Goal: Task Accomplishment & Management: Manage account settings

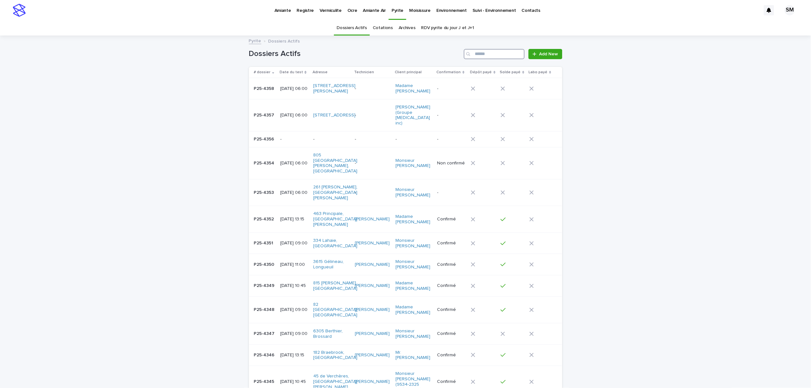
click at [483, 50] on input "Search" at bounding box center [494, 54] width 61 height 10
click at [499, 54] on input "Search" at bounding box center [494, 54] width 61 height 10
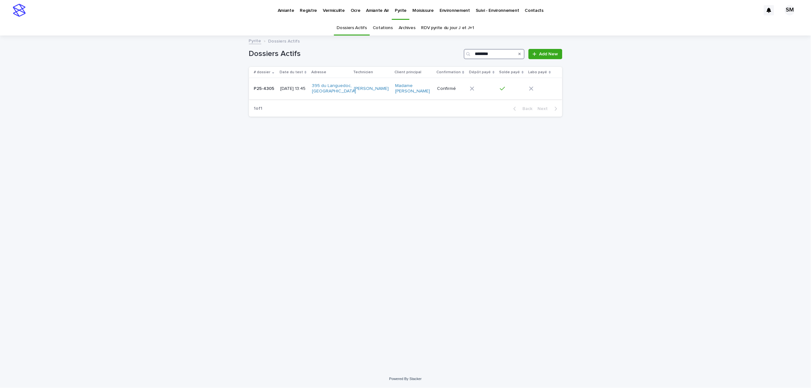
type input "********"
click at [258, 97] on td "P25-4305 P25-4305" at bounding box center [263, 88] width 29 height 21
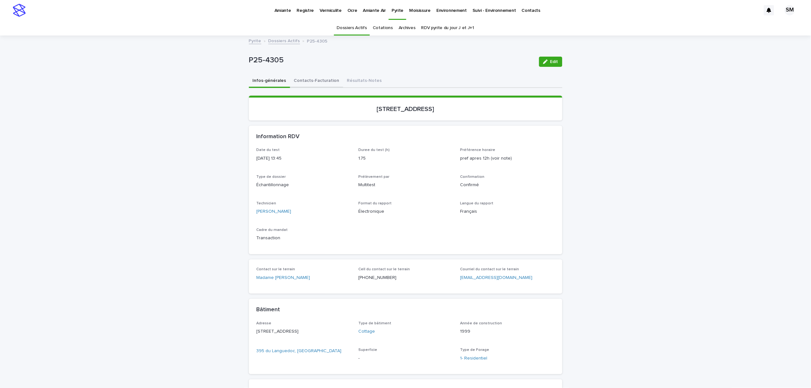
click at [308, 78] on button "Contacts-Facturation" at bounding box center [316, 81] width 53 height 13
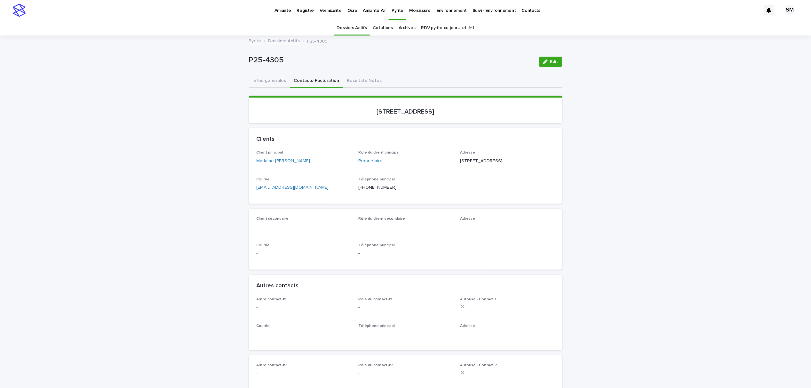
click at [347, 72] on div "P25-4305 Edit" at bounding box center [406, 62] width 314 height 26
click at [344, 78] on button "Résultats-Notes" at bounding box center [364, 81] width 43 height 13
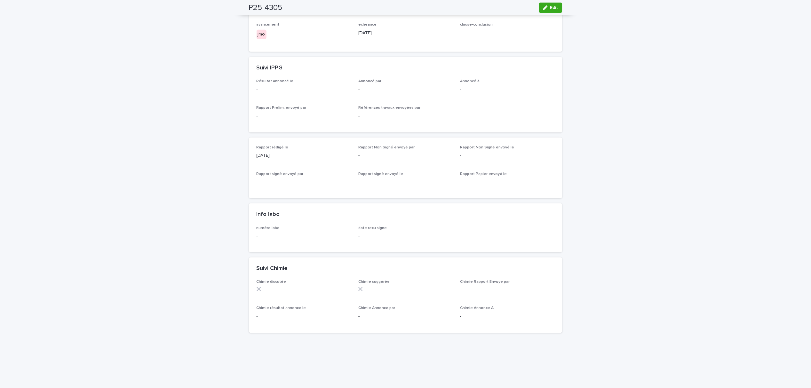
scroll to position [171, 0]
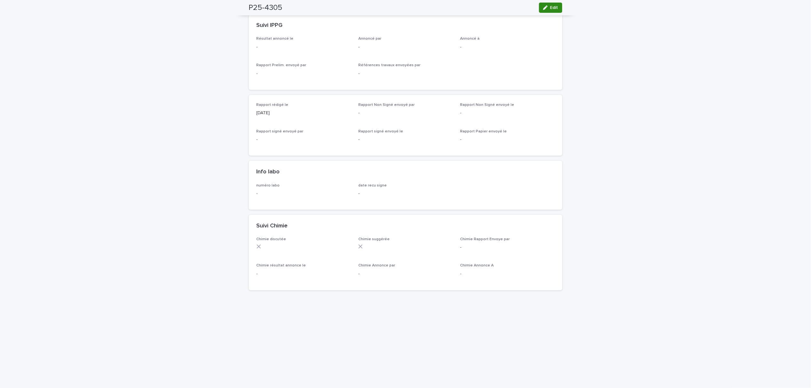
click at [550, 5] on button "Edit" at bounding box center [550, 8] width 23 height 10
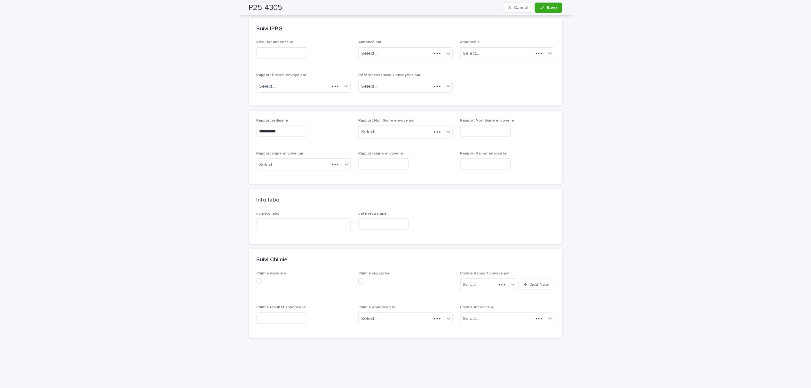
scroll to position [195, 0]
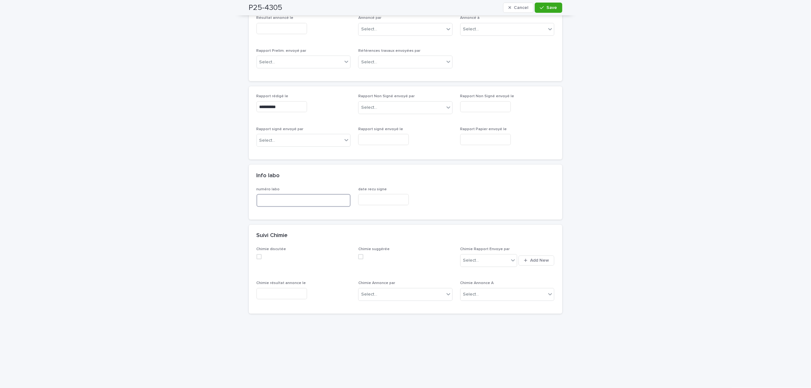
click at [275, 205] on input at bounding box center [304, 200] width 94 height 13
type input "**********"
click at [547, 7] on span "Save" at bounding box center [552, 7] width 11 height 4
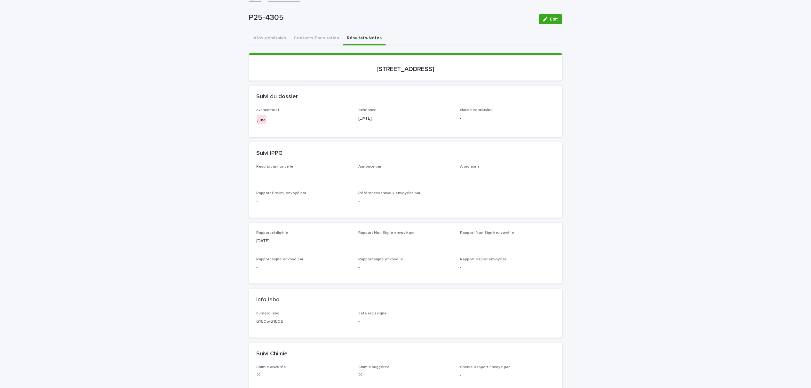
scroll to position [0, 0]
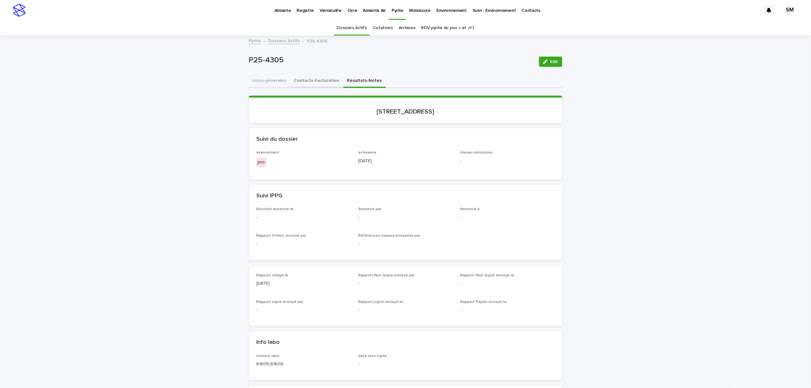
click at [293, 84] on button "Contacts-Facturation" at bounding box center [316, 81] width 53 height 13
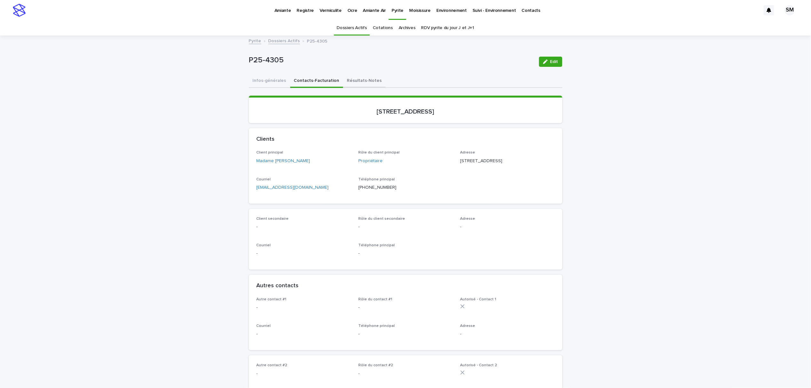
click at [345, 82] on button "Résultats-Notes" at bounding box center [364, 81] width 43 height 13
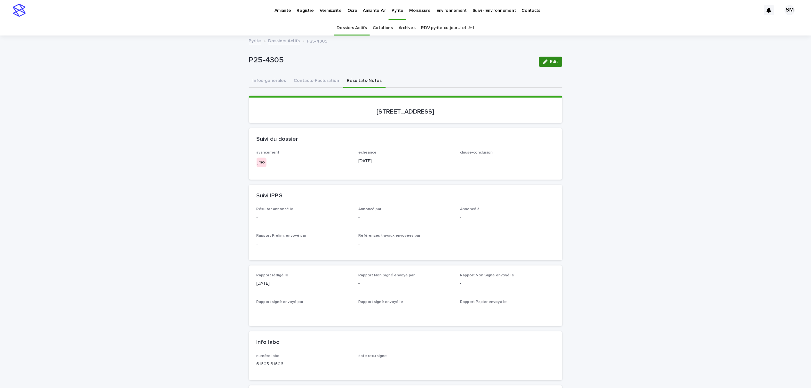
click at [550, 64] on span "Edit" at bounding box center [554, 62] width 8 height 4
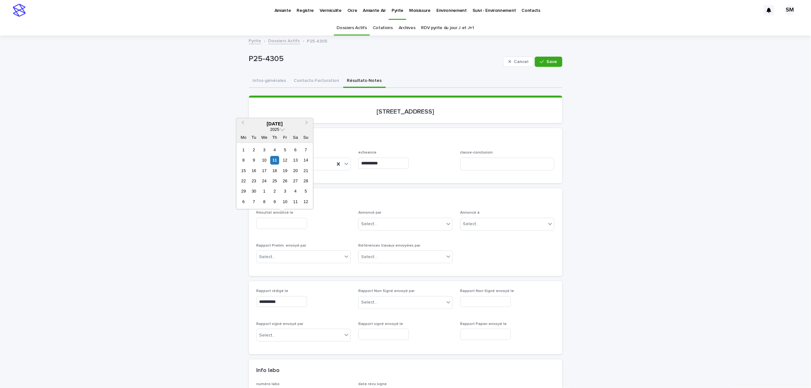
click at [290, 221] on input "text" at bounding box center [282, 223] width 51 height 11
click at [276, 163] on div "11" at bounding box center [274, 160] width 9 height 9
type input "**********"
click at [370, 219] on div "Select..." at bounding box center [402, 224] width 86 height 11
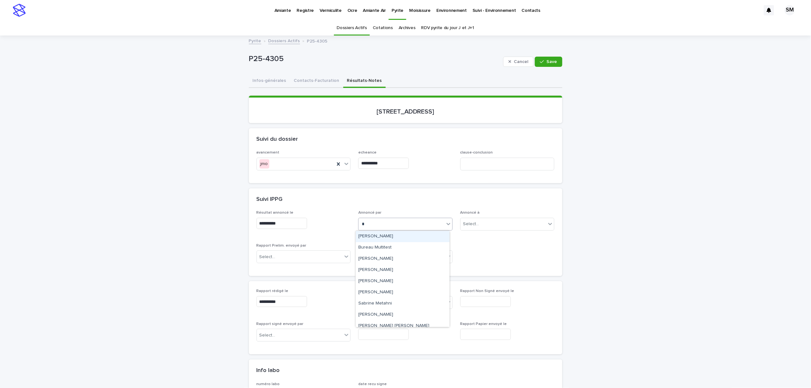
type input "**"
drag, startPoint x: 385, startPoint y: 254, endPoint x: 438, endPoint y: 236, distance: 56.2
click at [386, 248] on div "Sabrine Metahni" at bounding box center [403, 247] width 94 height 11
click at [483, 221] on div "Select..." at bounding box center [504, 224] width 86 height 11
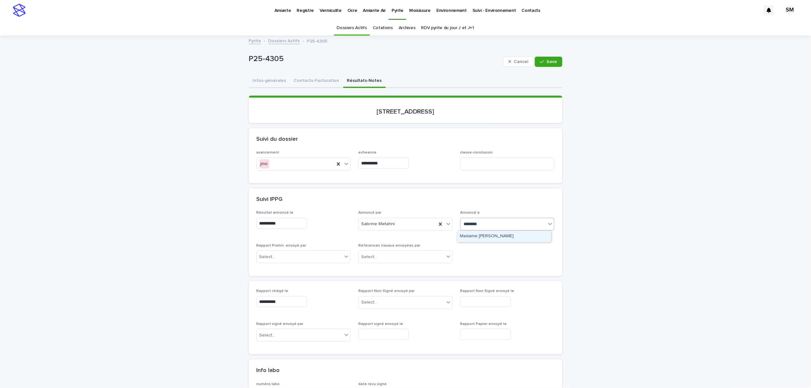
type input "*********"
click at [485, 235] on div "Madame [PERSON_NAME]" at bounding box center [505, 236] width 94 height 11
click at [541, 62] on icon "button" at bounding box center [542, 62] width 4 height 4
